Goal: Transaction & Acquisition: Purchase product/service

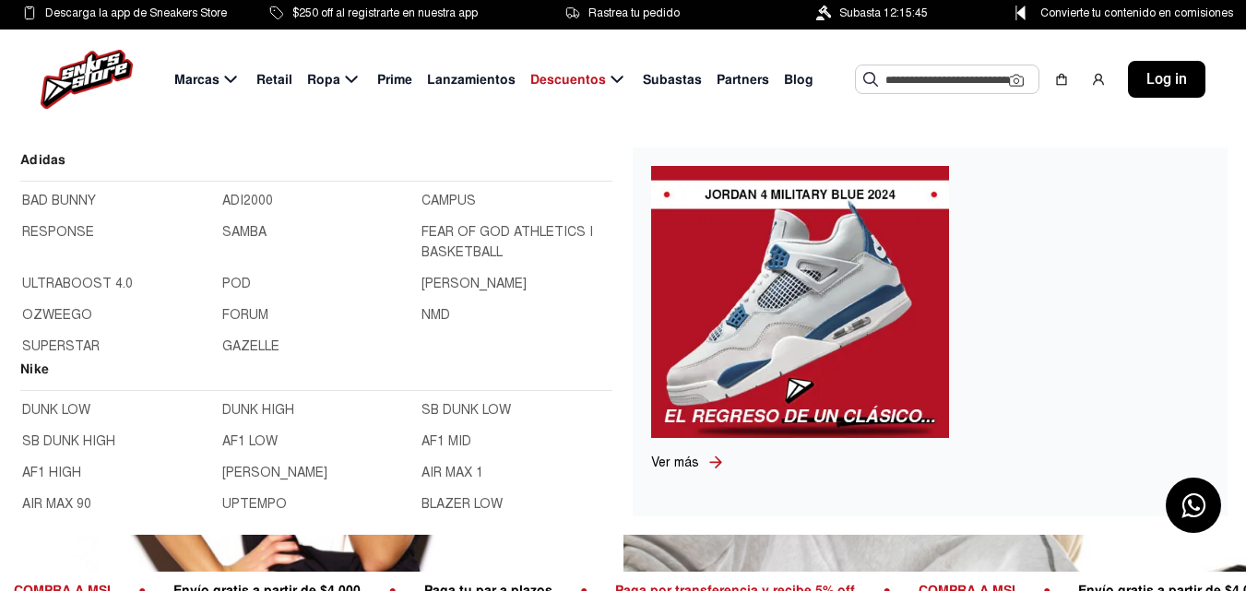
click at [1066, 122] on div "Marcas Retail Ropa Prime Lanzamientos Descuentos Subastas Partners Blog Sugeren…" at bounding box center [623, 80] width 1246 height 100
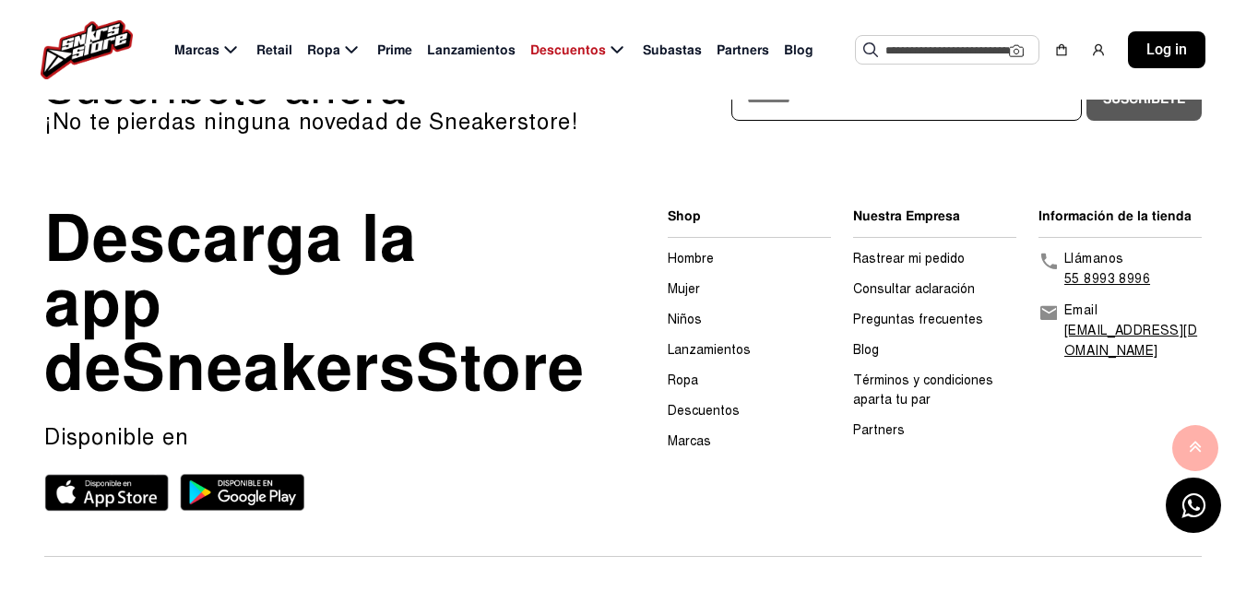
scroll to position [738, 0]
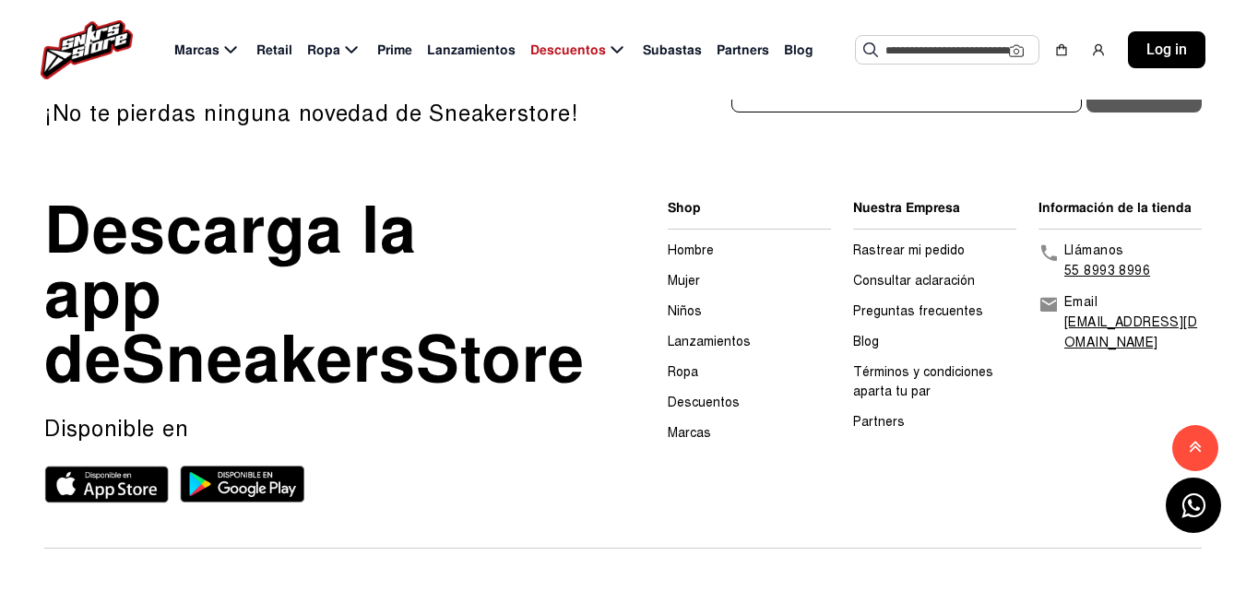
click at [700, 250] on link "Hombre" at bounding box center [691, 251] width 46 height 16
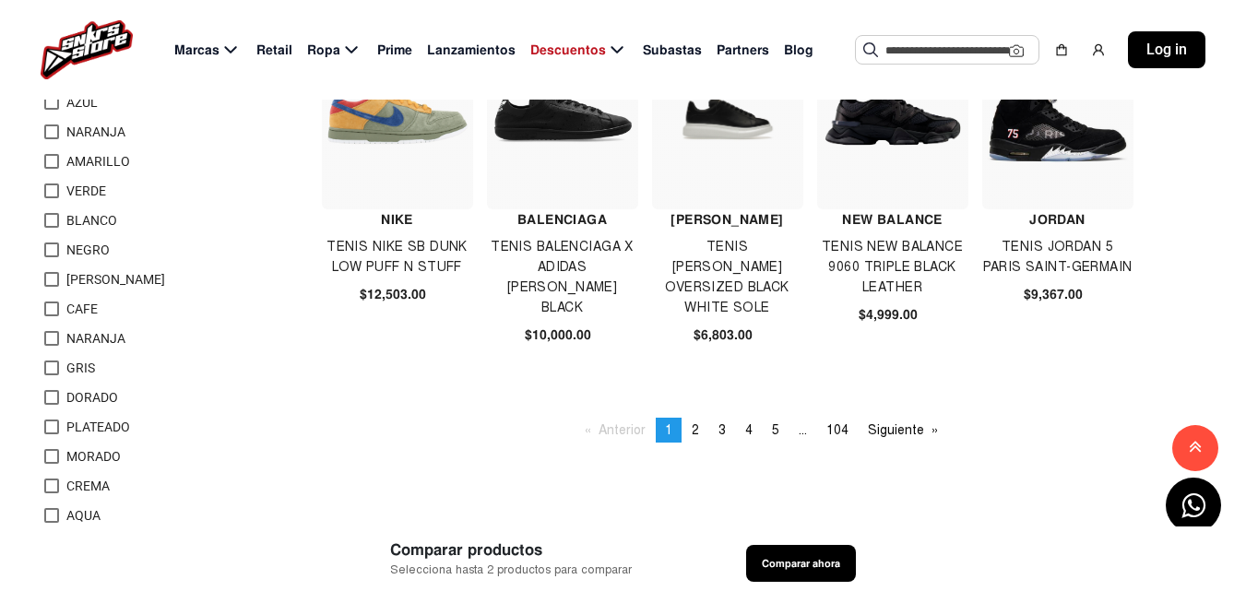
scroll to position [1291, 0]
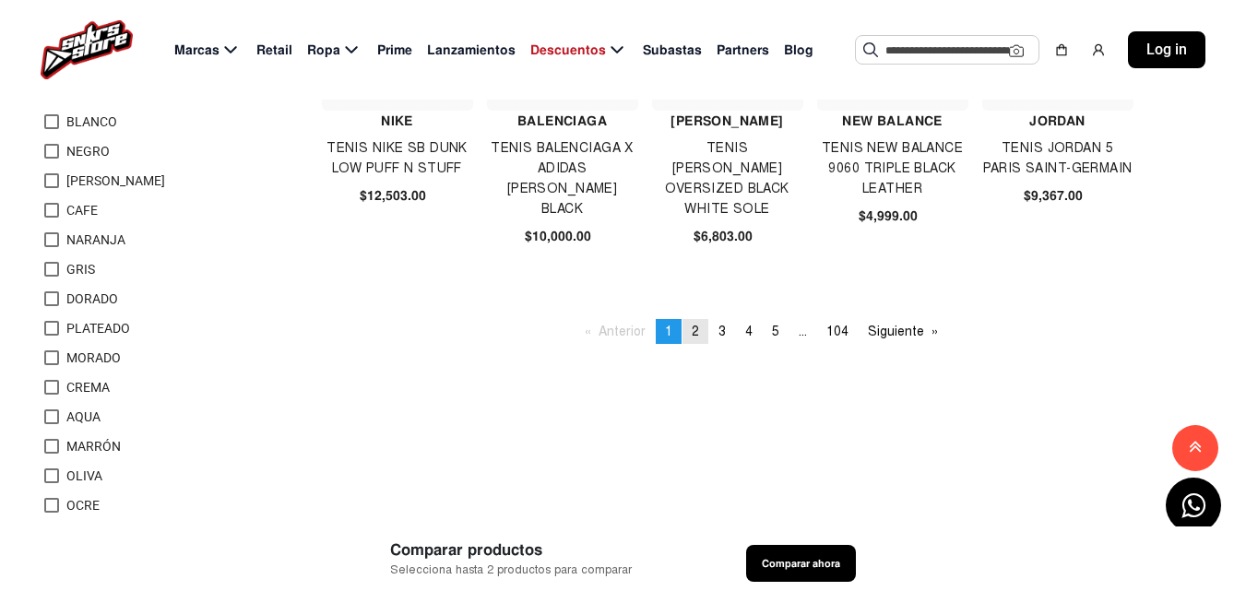
click at [696, 335] on span "2" at bounding box center [695, 332] width 7 height 16
click at [695, 329] on span "2" at bounding box center [695, 332] width 7 height 16
